Goal: Information Seeking & Learning: Learn about a topic

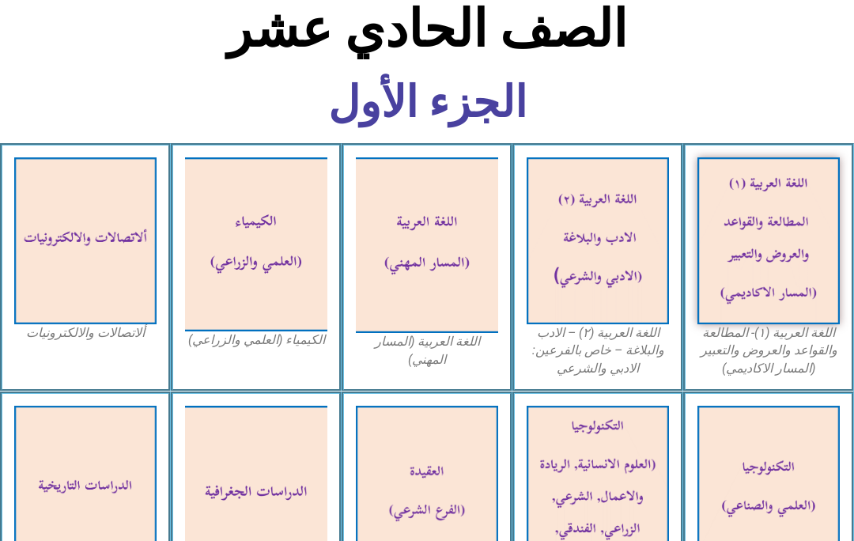
scroll to position [363, 0]
click at [435, 296] on img at bounding box center [427, 244] width 142 height 175
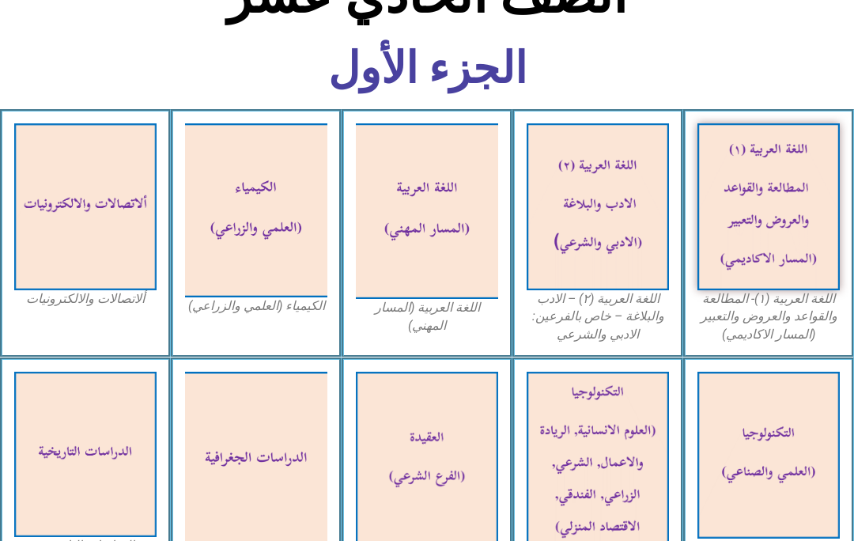
click at [623, 205] on img at bounding box center [597, 206] width 142 height 167
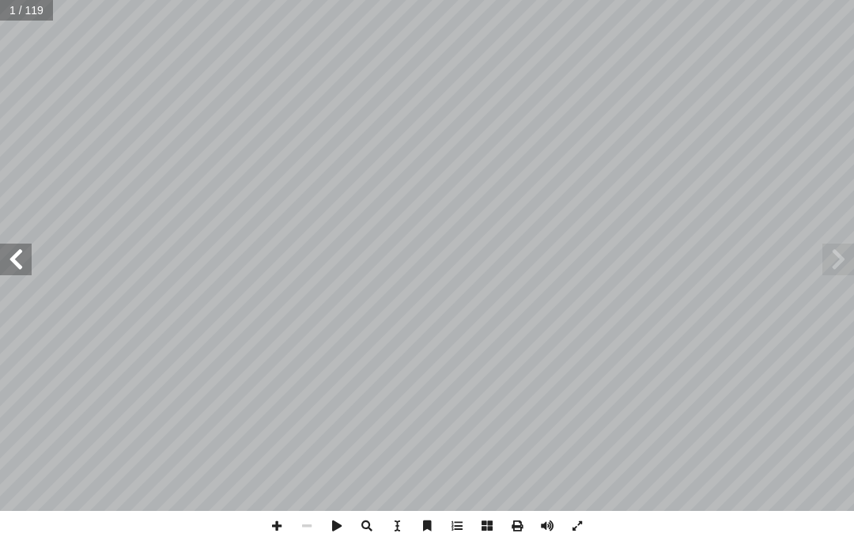
click at [830, 266] on span at bounding box center [838, 259] width 32 height 32
click at [832, 261] on span at bounding box center [838, 259] width 32 height 32
